Goal: Find specific page/section: Find specific page/section

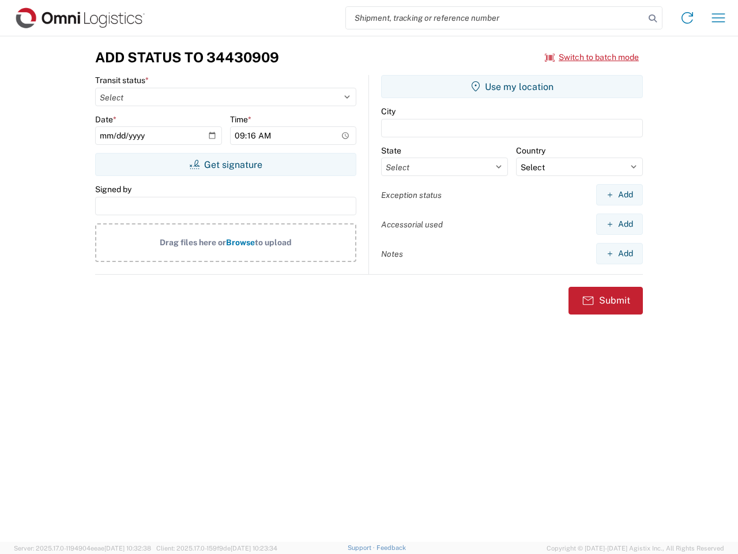
click at [495, 18] on input "search" at bounding box center [495, 18] width 299 height 22
click at [653, 18] on icon at bounding box center [653, 18] width 16 height 16
click at [687, 18] on icon at bounding box center [687, 18] width 18 height 18
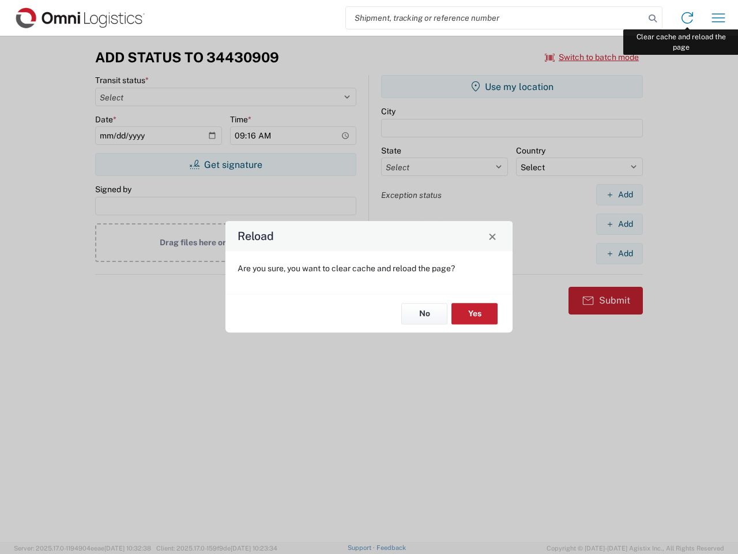
click at [718, 18] on div "Reload Are you sure, you want to clear cache and reload the page? No Yes" at bounding box center [369, 277] width 738 height 554
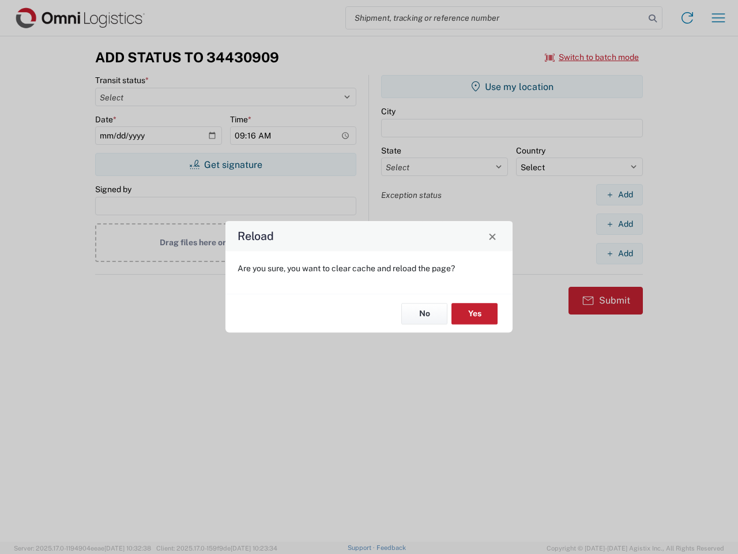
click at [592, 57] on div "Reload Are you sure, you want to clear cache and reload the page? No Yes" at bounding box center [369, 277] width 738 height 554
click at [225, 164] on div "Reload Are you sure, you want to clear cache and reload the page? No Yes" at bounding box center [369, 277] width 738 height 554
click at [512, 86] on div "Reload Are you sure, you want to clear cache and reload the page? No Yes" at bounding box center [369, 277] width 738 height 554
click at [619, 194] on div "Reload Are you sure, you want to clear cache and reload the page? No Yes" at bounding box center [369, 277] width 738 height 554
click at [619, 224] on div "Reload Are you sure, you want to clear cache and reload the page? No Yes" at bounding box center [369, 277] width 738 height 554
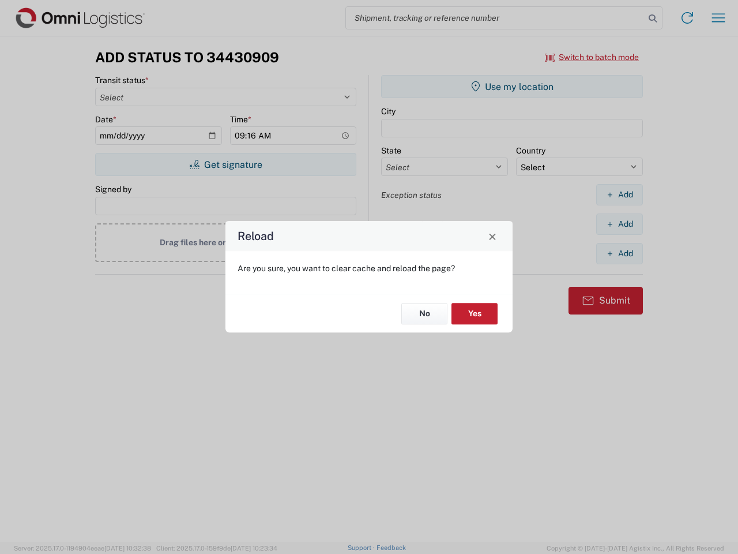
click at [619, 253] on div "Reload Are you sure, you want to clear cache and reload the page? No Yes" at bounding box center [369, 277] width 738 height 554
